Goal: Task Accomplishment & Management: Manage account settings

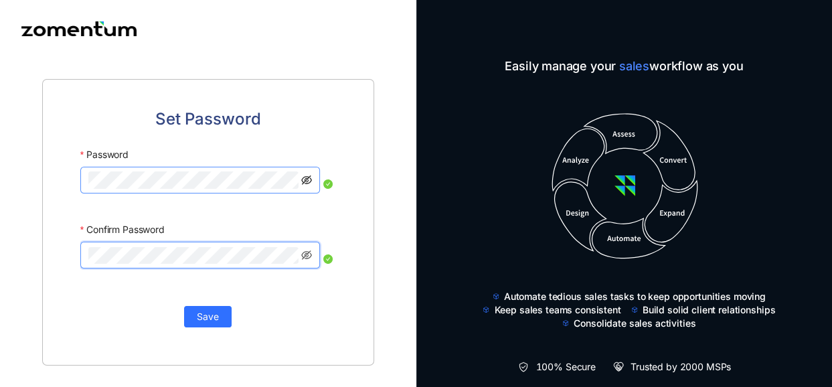
click at [307, 180] on icon "eye-invisible" at bounding box center [306, 180] width 11 height 11
click at [304, 253] on icon "eye-invisible" at bounding box center [306, 254] width 11 height 9
click at [206, 316] on span "Save" at bounding box center [208, 316] width 22 height 15
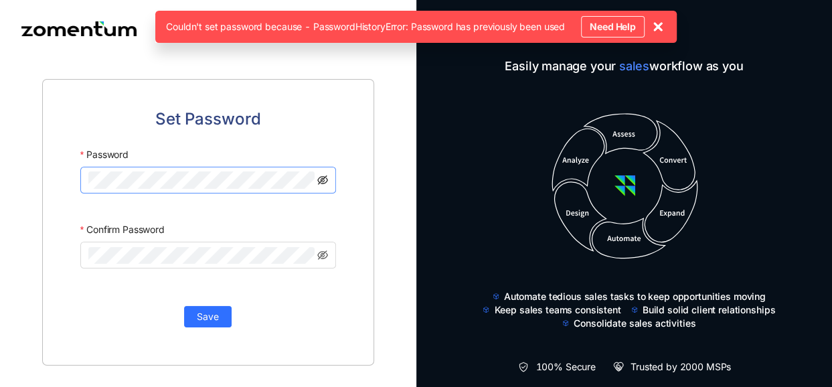
click at [321, 178] on icon "eye-invisible" at bounding box center [322, 179] width 11 height 9
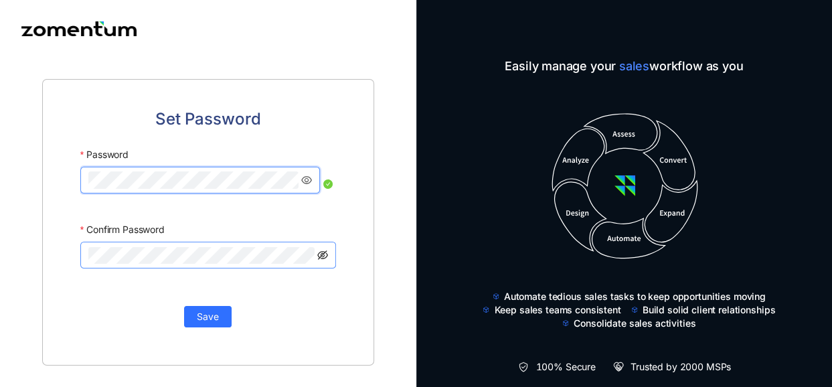
click at [323, 253] on icon "eye-invisible" at bounding box center [322, 254] width 11 height 9
click at [212, 315] on span "Save" at bounding box center [208, 316] width 22 height 15
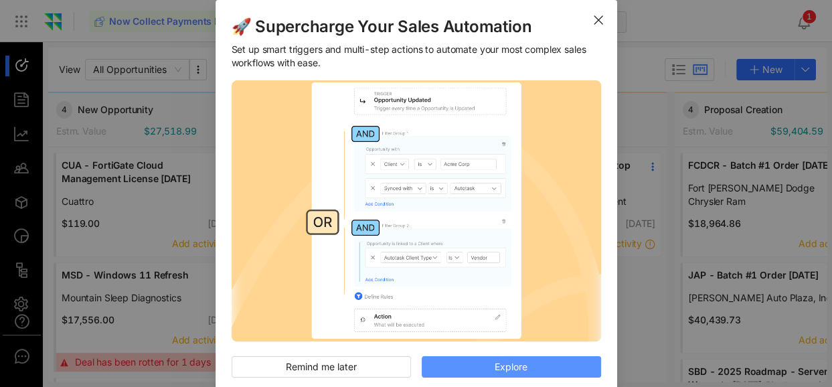
click at [503, 366] on span "Explore" at bounding box center [511, 366] width 33 height 15
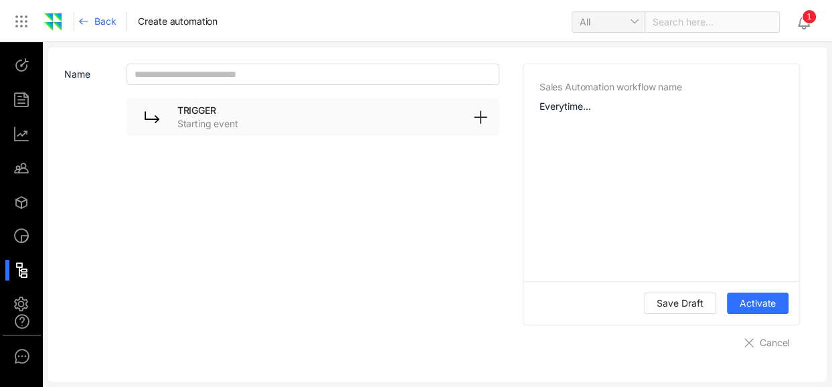
click at [105, 19] on span "Back" at bounding box center [104, 21] width 21 height 13
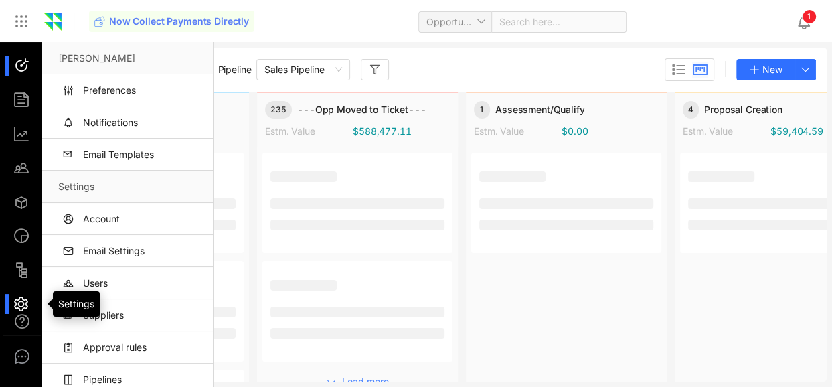
click at [19, 302] on div at bounding box center [27, 304] width 29 height 21
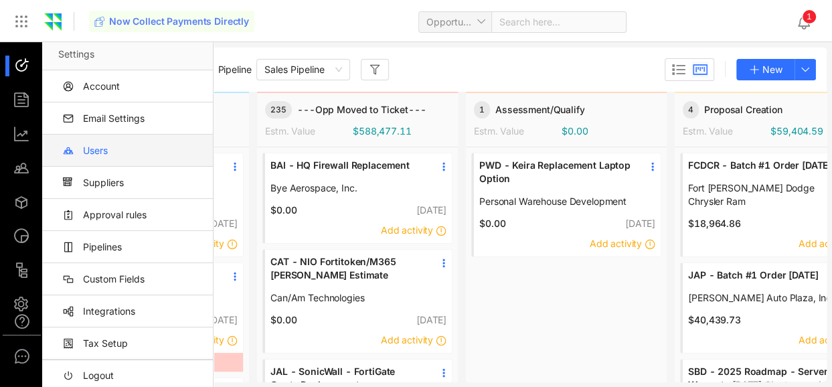
scroll to position [134, 0]
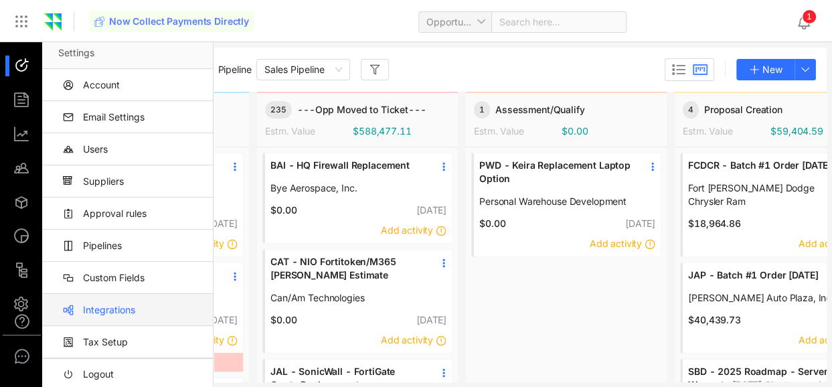
click at [111, 308] on link "Integrations" at bounding box center [130, 310] width 144 height 32
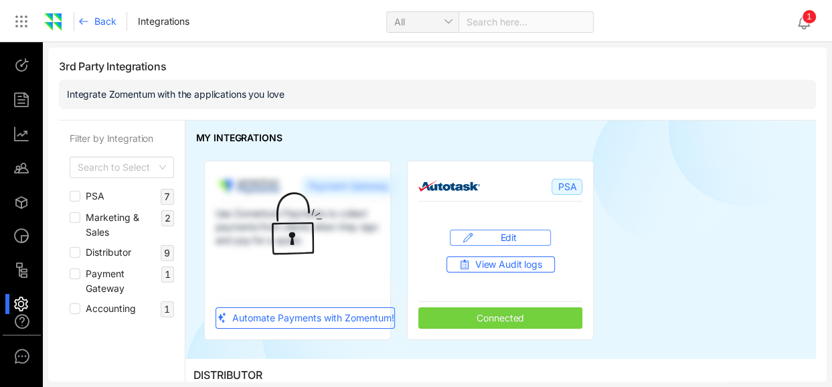
click at [515, 236] on span "Edit" at bounding box center [508, 237] width 60 height 13
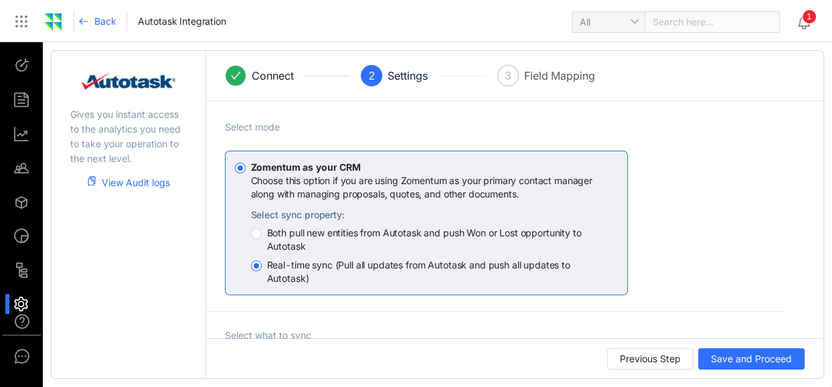
click at [344, 231] on span "Both pull new entities from Autotask and push Won or Lost opportunity to Autota…" at bounding box center [437, 239] width 351 height 27
click at [767, 356] on span "Save and Proceed" at bounding box center [751, 358] width 81 height 15
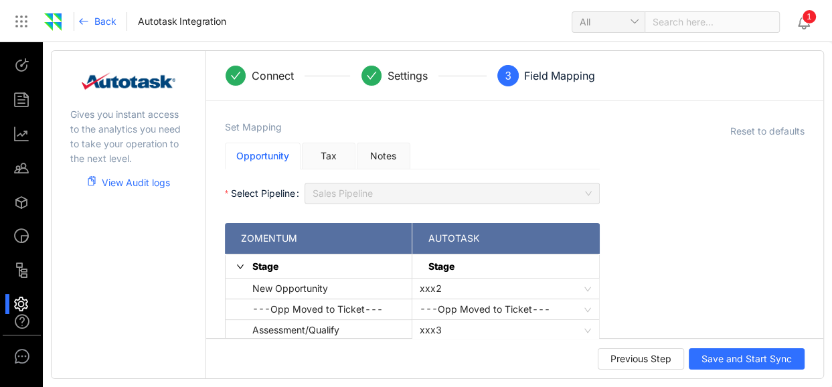
click at [802, 22] on span "1" at bounding box center [808, 16] width 13 height 13
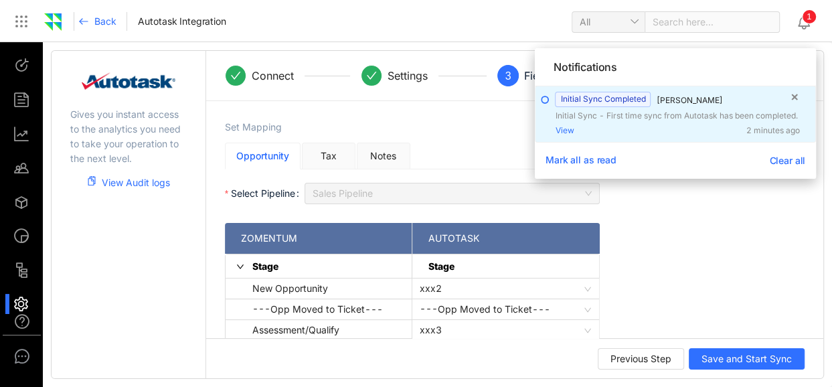
click at [688, 100] on span "[PERSON_NAME]" at bounding box center [689, 100] width 66 height 10
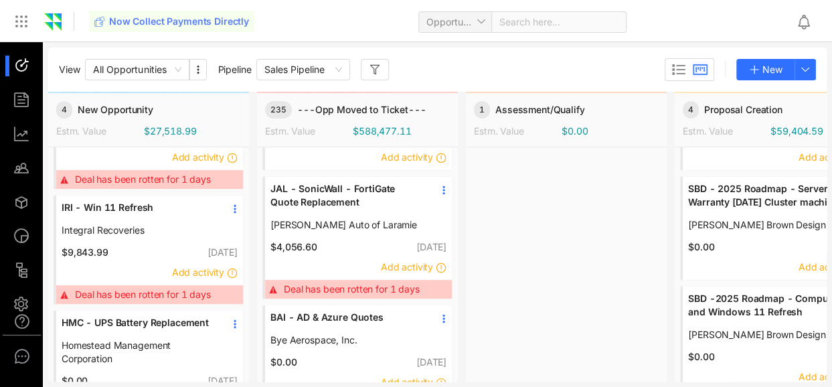
scroll to position [201, 0]
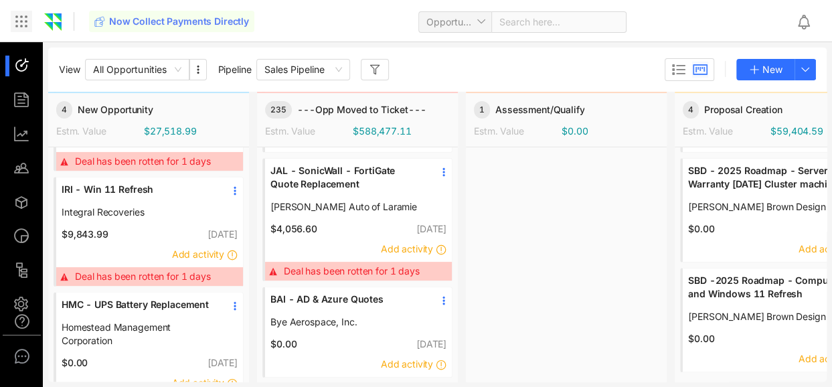
click at [19, 21] on icon at bounding box center [21, 21] width 16 height 16
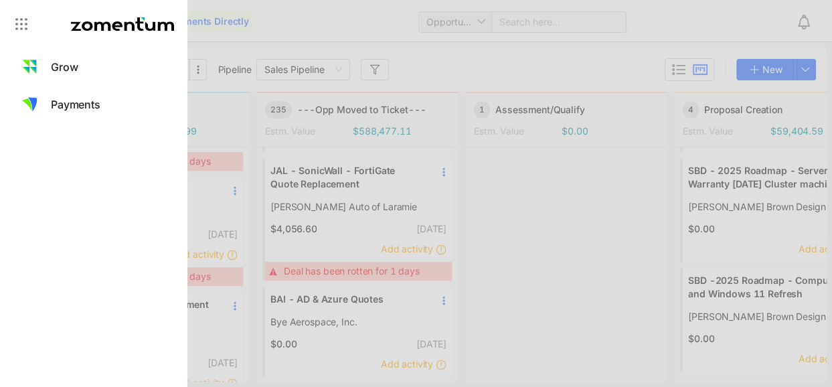
click at [19, 21] on icon at bounding box center [21, 24] width 16 height 16
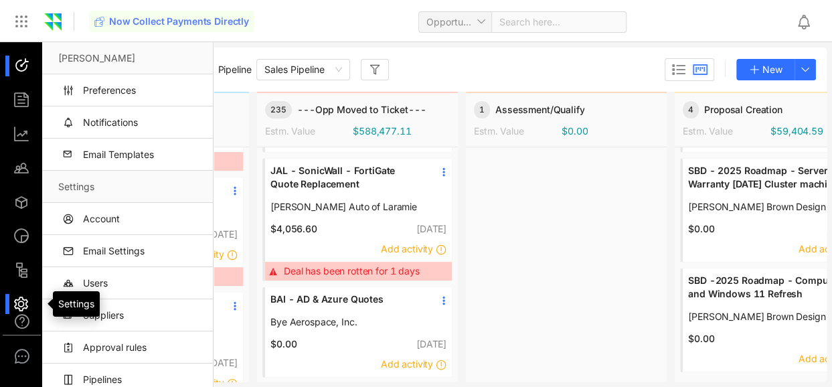
click at [19, 302] on div at bounding box center [27, 304] width 29 height 21
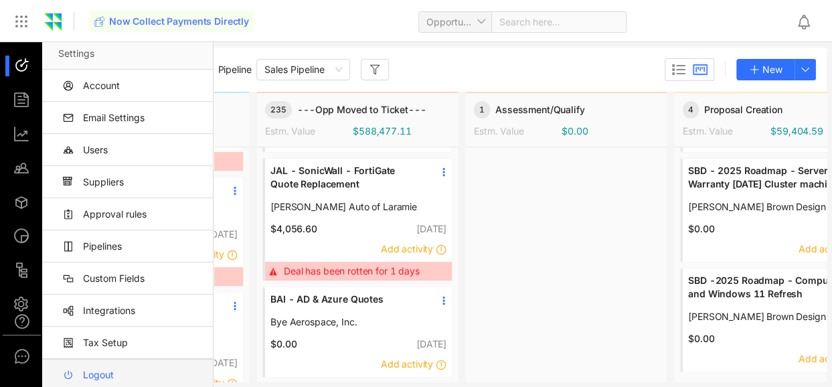
scroll to position [137, 0]
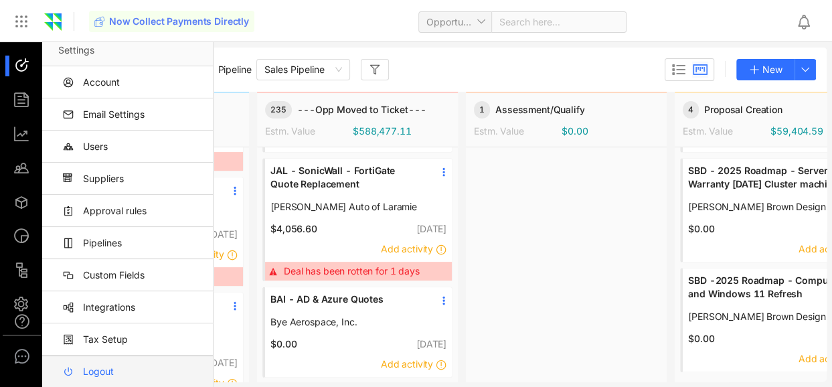
click at [98, 369] on link "Logout" at bounding box center [130, 371] width 144 height 32
